Goal: Task Accomplishment & Management: Manage account settings

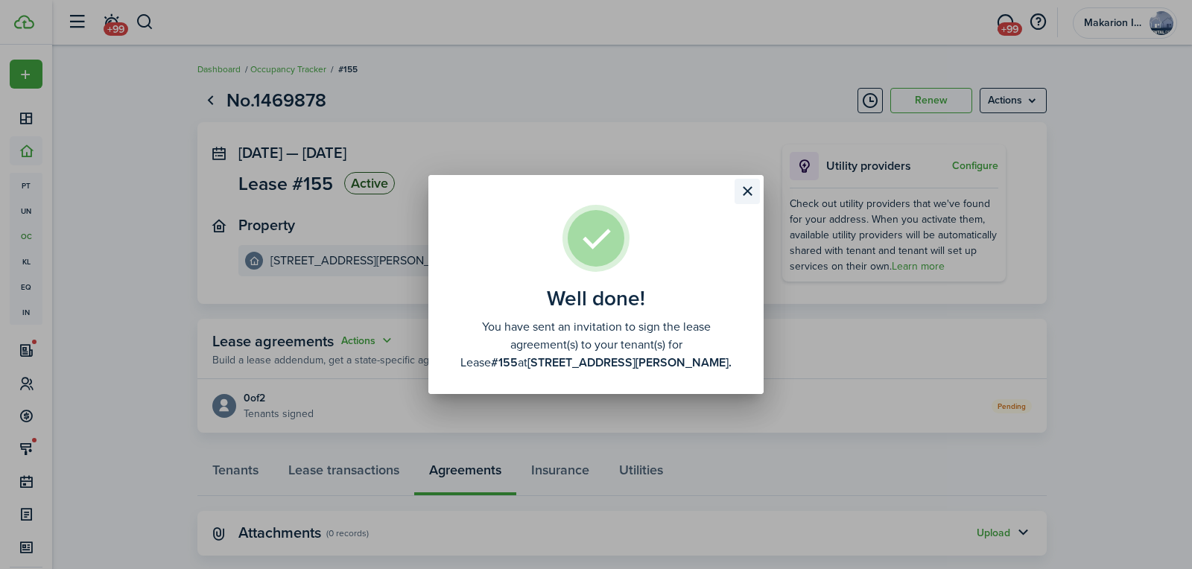
click at [746, 194] on button "Close modal" at bounding box center [747, 191] width 25 height 25
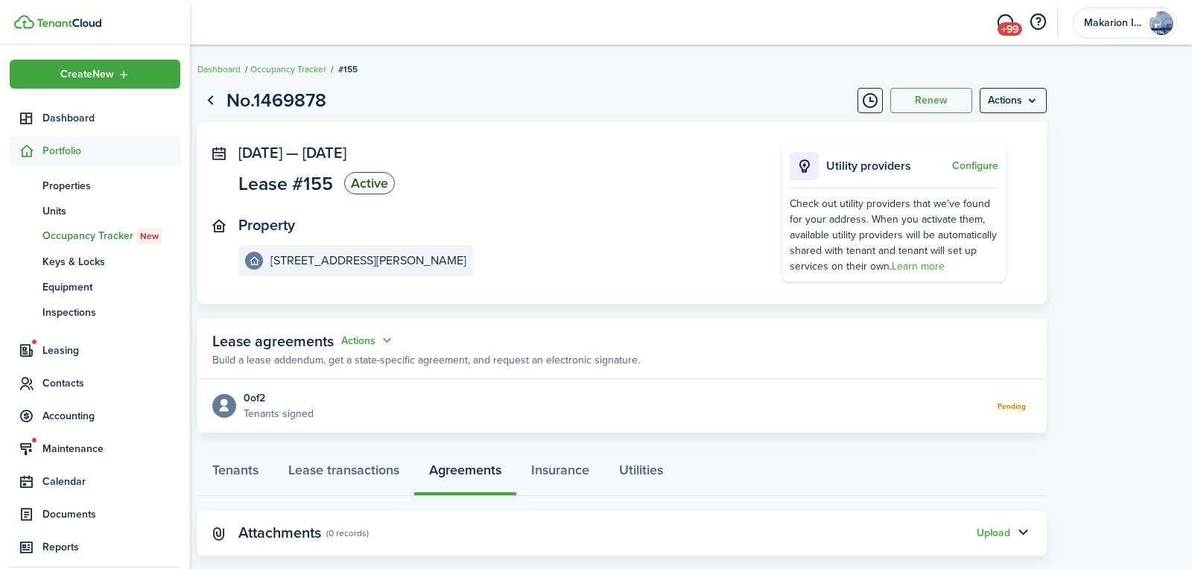
scroll to position [44, 0]
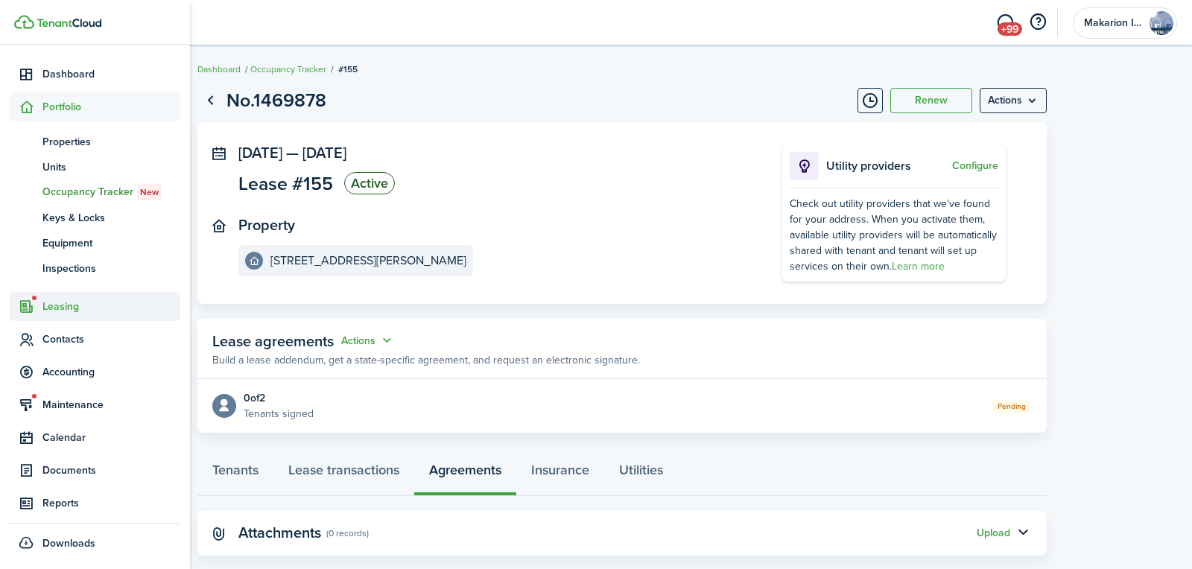
click at [66, 307] on span "Leasing" at bounding box center [111, 307] width 138 height 16
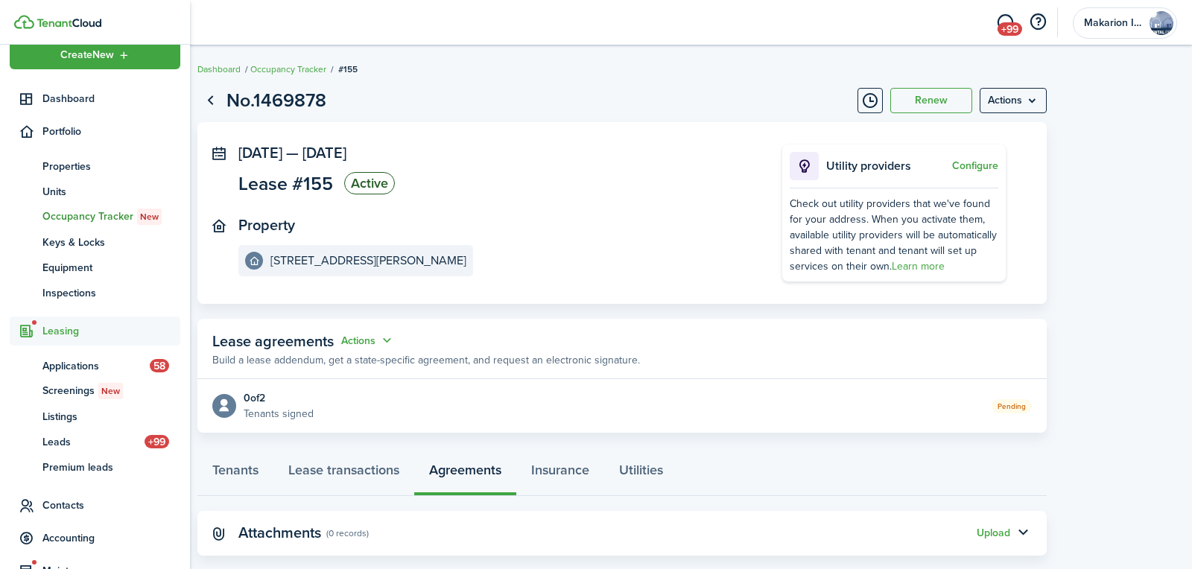
scroll to position [19, 0]
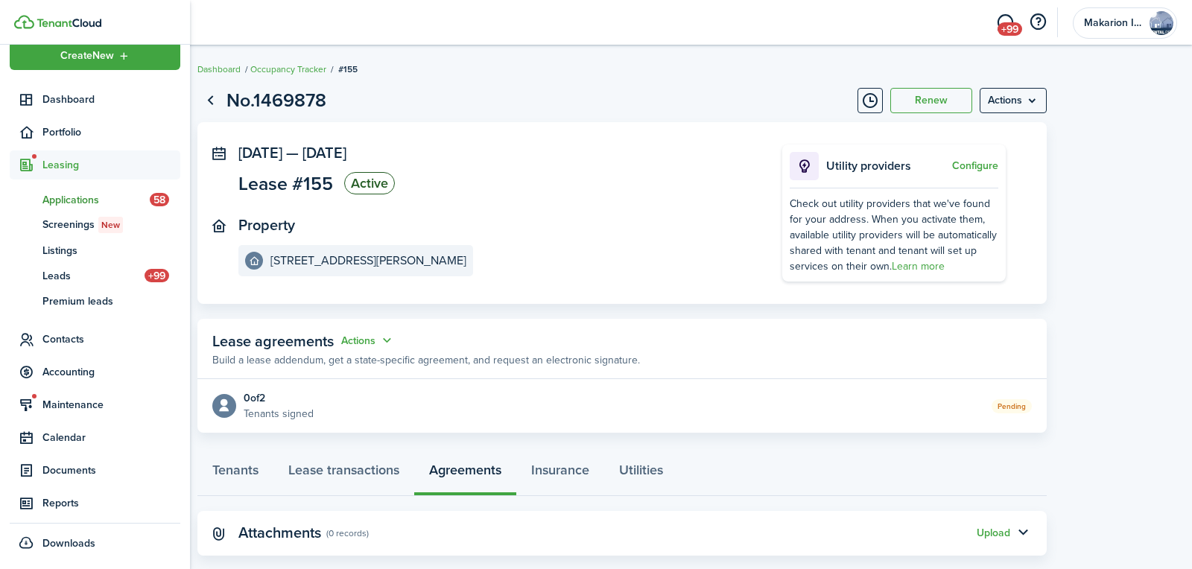
click at [66, 199] on span "Applications" at bounding box center [95, 200] width 107 height 16
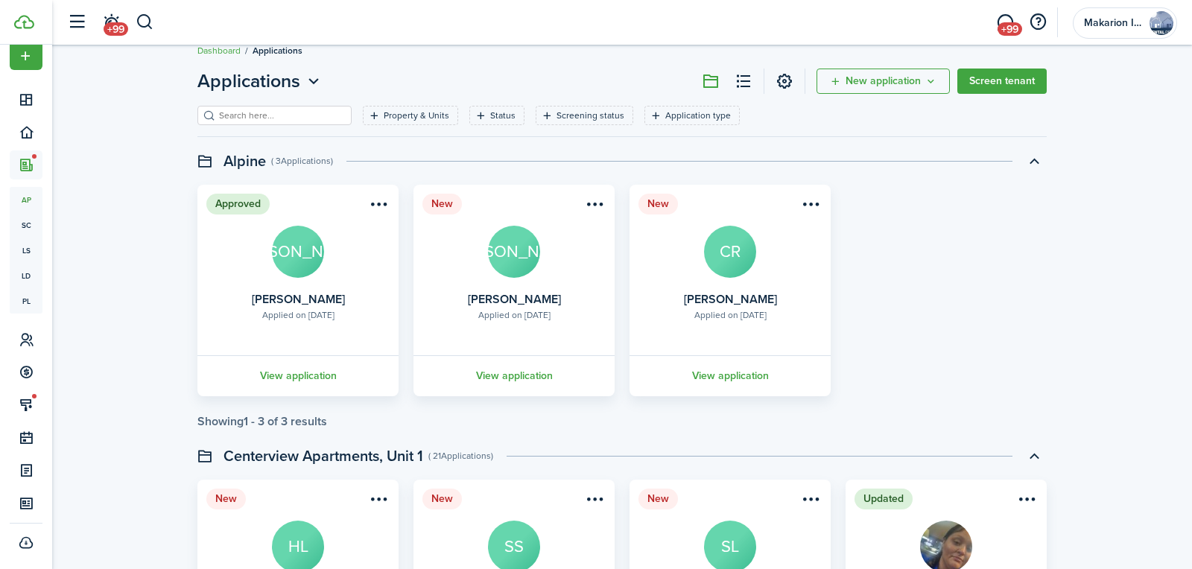
scroll to position [19, 0]
click at [278, 378] on link "View application" at bounding box center [298, 375] width 206 height 41
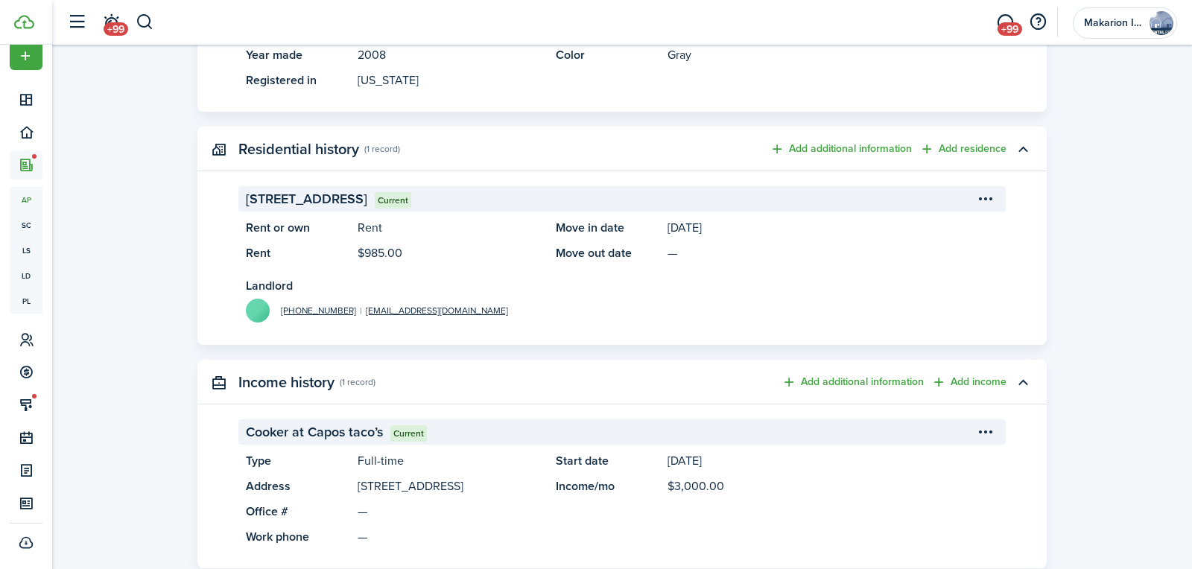
scroll to position [1240, 0]
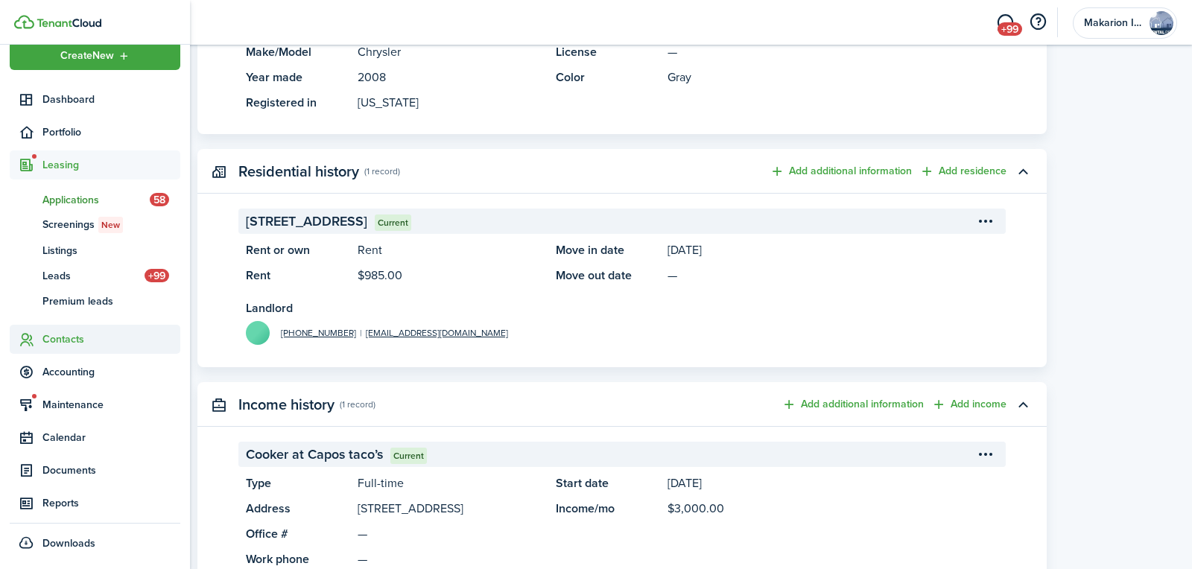
click at [57, 337] on span "Contacts" at bounding box center [111, 340] width 138 height 16
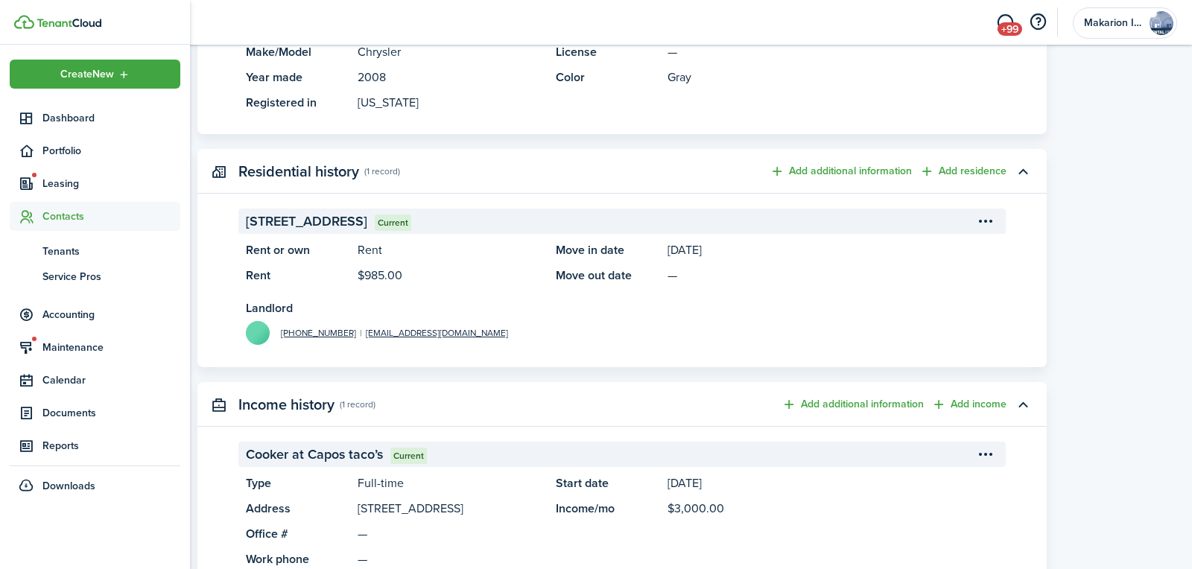
scroll to position [0, 0]
click at [60, 253] on span "Tenants" at bounding box center [111, 252] width 138 height 16
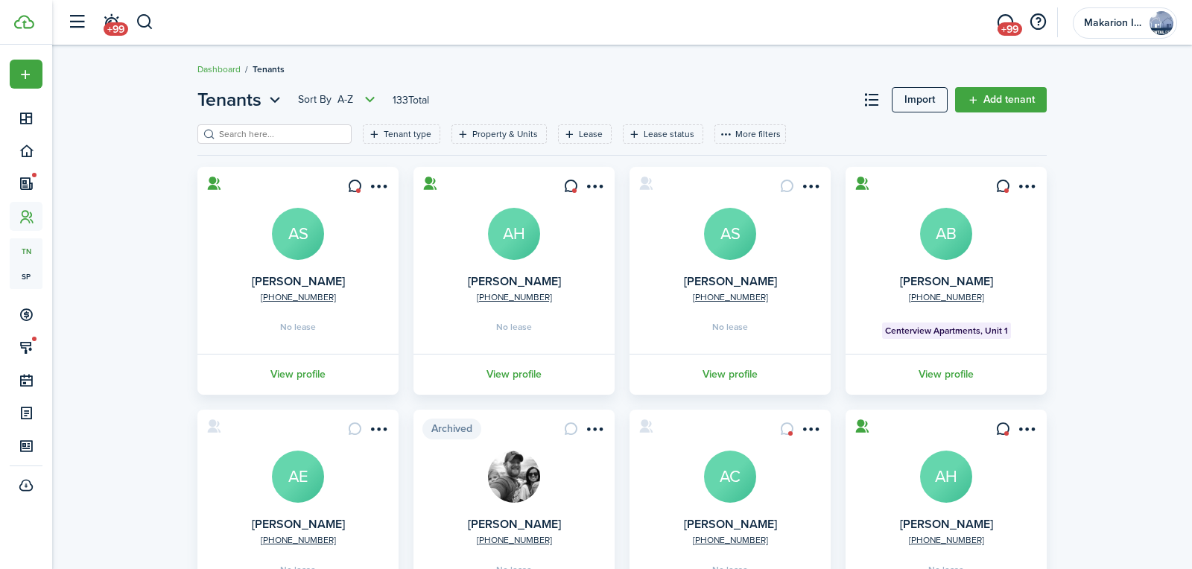
click at [294, 136] on input "search" at bounding box center [280, 134] width 131 height 14
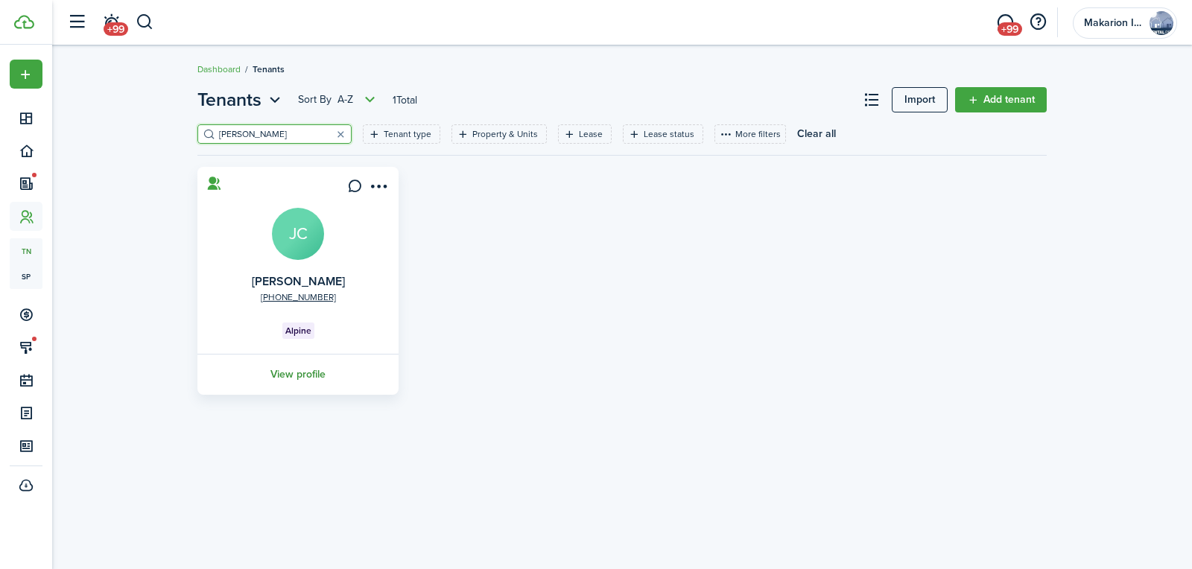
type input "[PERSON_NAME]"
click at [290, 377] on link "View profile" at bounding box center [298, 374] width 206 height 41
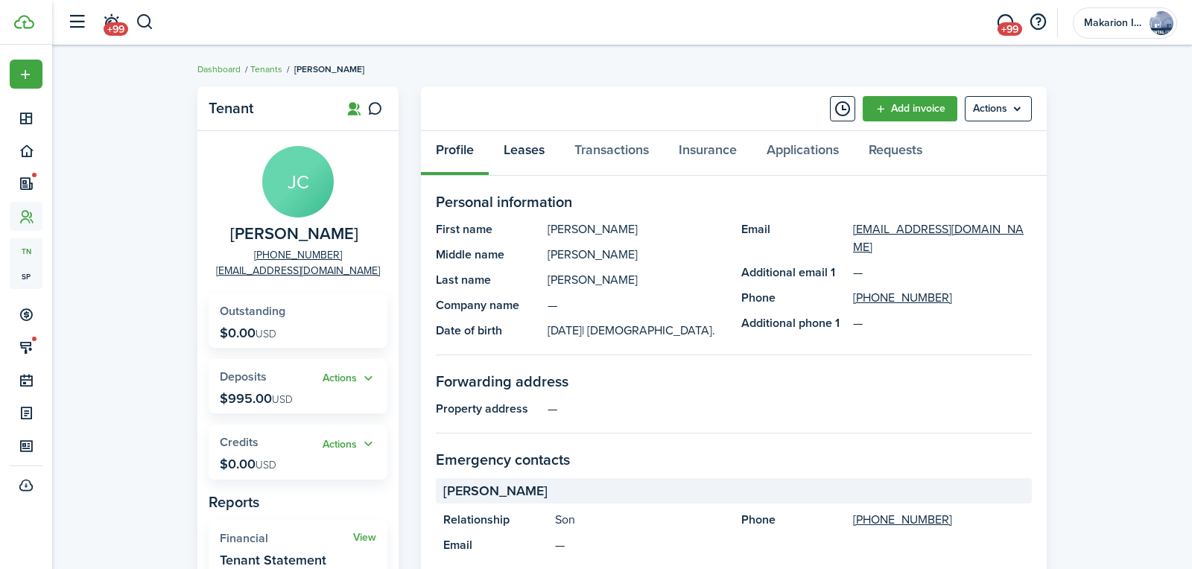
click at [536, 153] on link "Leases" at bounding box center [524, 153] width 71 height 45
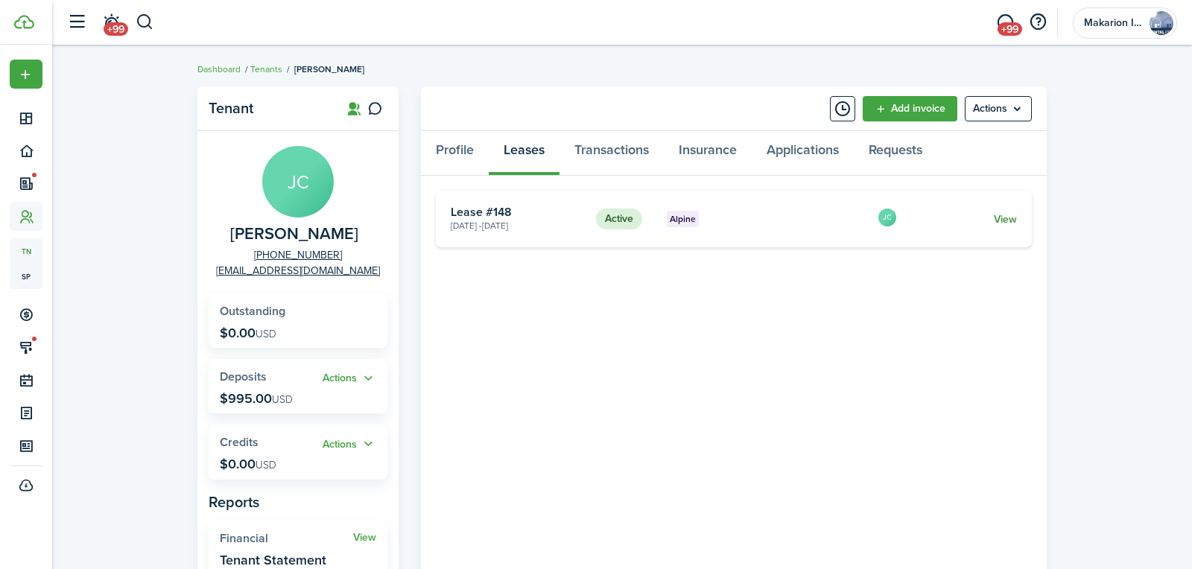
click at [1006, 219] on link "View" at bounding box center [1005, 220] width 23 height 16
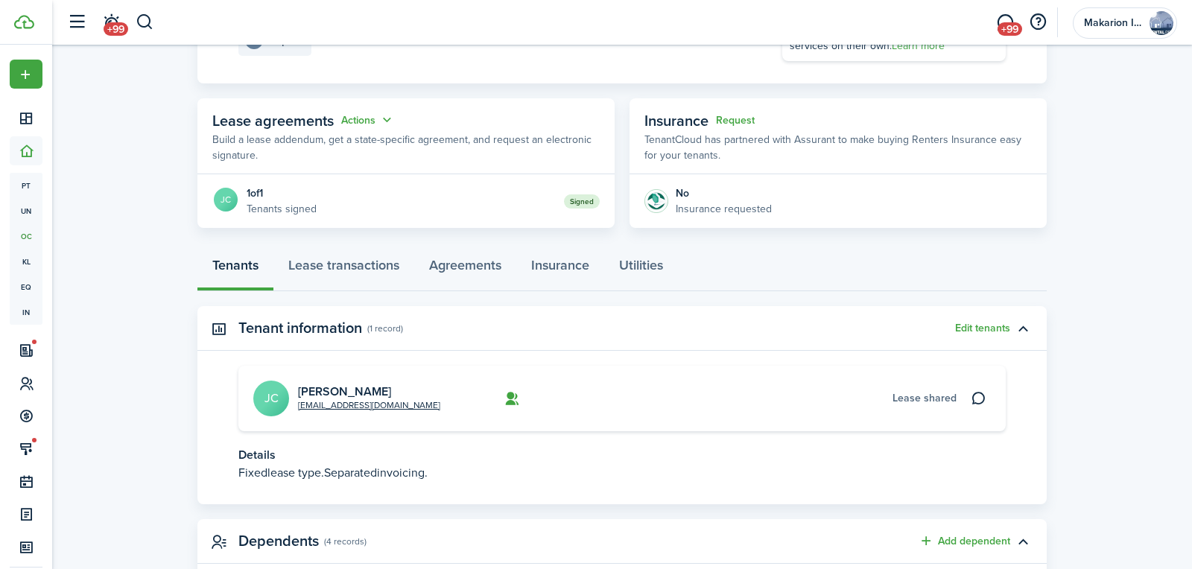
scroll to position [223, 0]
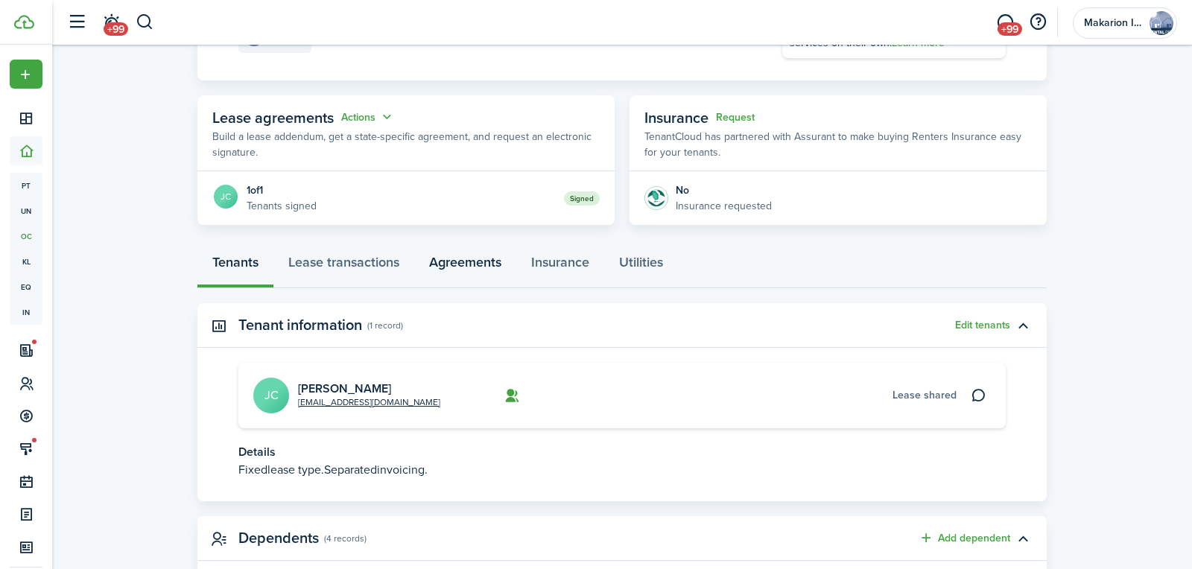
click at [464, 260] on link "Agreements" at bounding box center [465, 266] width 102 height 45
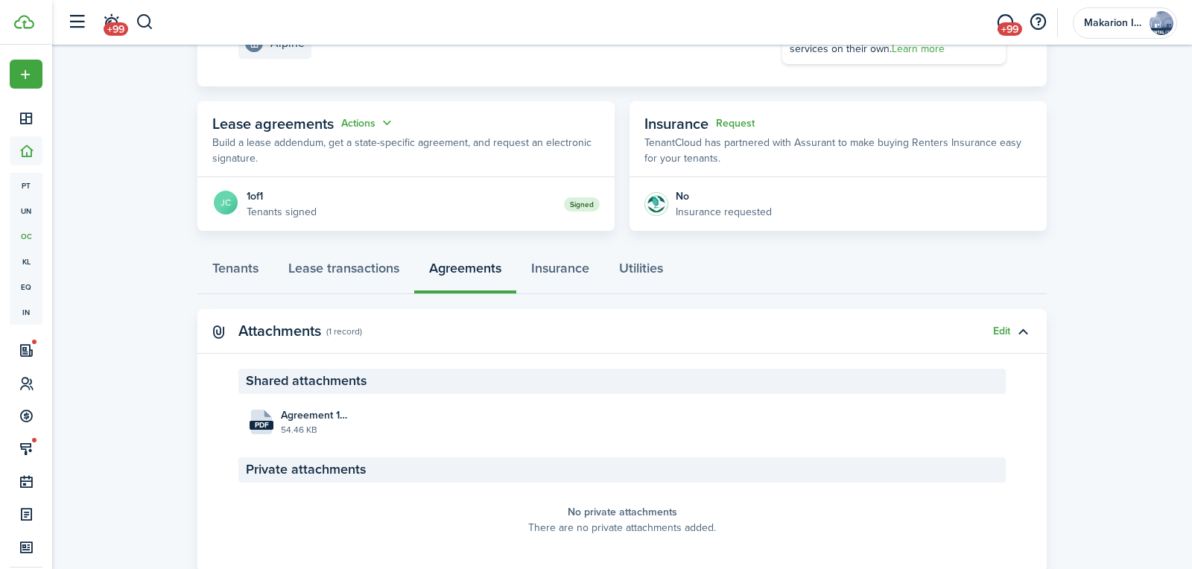
scroll to position [260, 0]
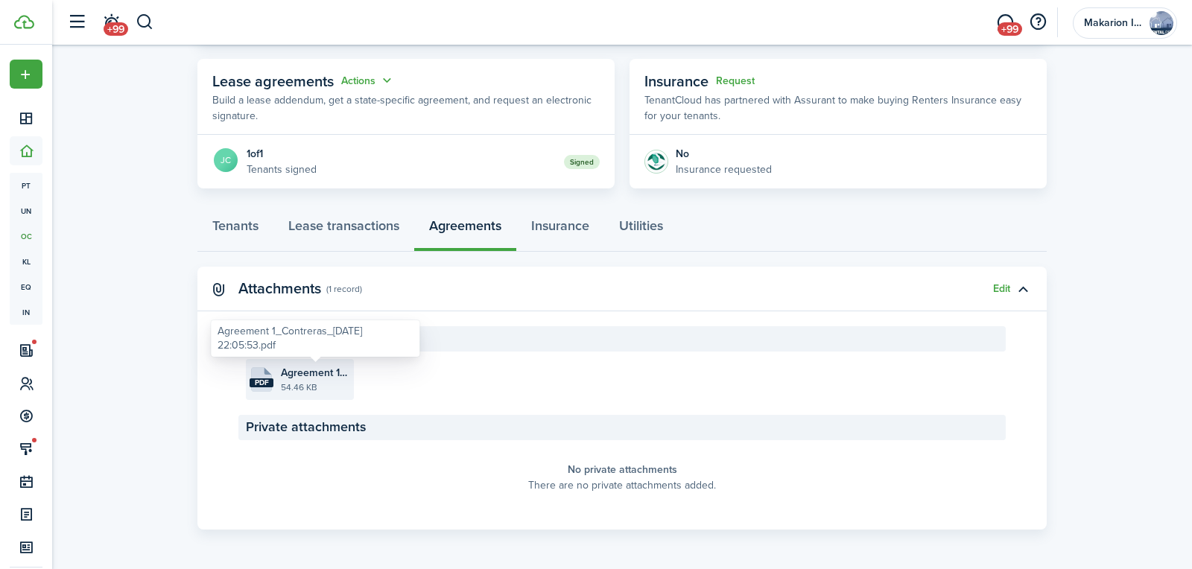
click at [287, 367] on span "Agreement 1_Contreras_[DATE] 22:05:53.pdf" at bounding box center [315, 373] width 69 height 16
